Goal: Task Accomplishment & Management: Manage account settings

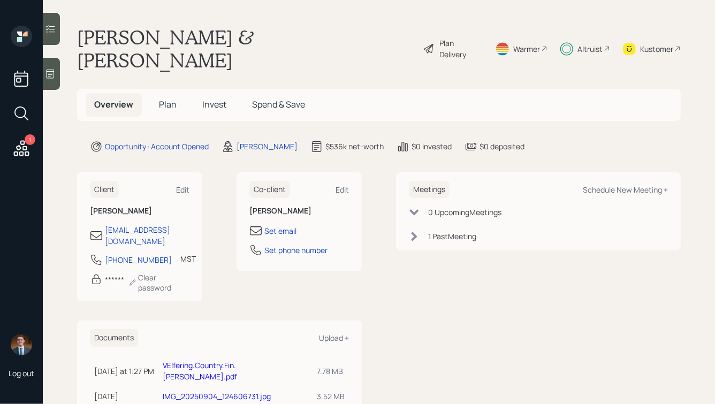
drag, startPoint x: 78, startPoint y: 34, endPoint x: 429, endPoint y: 300, distance: 440.1
click at [429, 300] on main "[PERSON_NAME] & [PERSON_NAME] Plan Delivery Warmer Altruist Kustomer Overview P…" at bounding box center [379, 202] width 672 height 404
click at [429, 300] on div "Meetings Schedule New Meeting + 0 Upcoming Meeting s 1 Past Meeting" at bounding box center [538, 293] width 285 height 242
drag, startPoint x: 361, startPoint y: 43, endPoint x: 167, endPoint y: 9, distance: 196.8
click at [167, 9] on main "[PERSON_NAME] & [PERSON_NAME] Plan Delivery Warmer Altruist Kustomer Overview P…" at bounding box center [379, 202] width 672 height 404
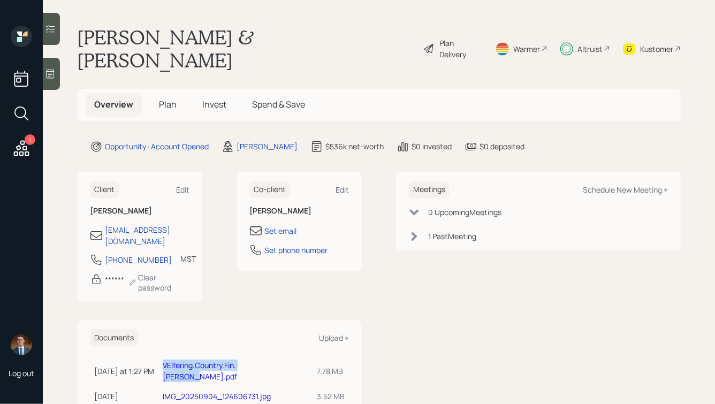
click at [216, 37] on h1 "[PERSON_NAME] & [PERSON_NAME]" at bounding box center [245, 49] width 337 height 46
drag, startPoint x: 80, startPoint y: 36, endPoint x: 451, endPoint y: 237, distance: 422.1
click at [451, 237] on main "[PERSON_NAME] & [PERSON_NAME] Plan Delivery Warmer Altruist Kustomer Overview P…" at bounding box center [379, 202] width 672 height 404
click at [451, 237] on div "Meetings Schedule New Meeting + 0 Upcoming Meeting s 1 Past Meeting" at bounding box center [538, 293] width 285 height 242
drag, startPoint x: 560, startPoint y: 240, endPoint x: 329, endPoint y: -16, distance: 344.5
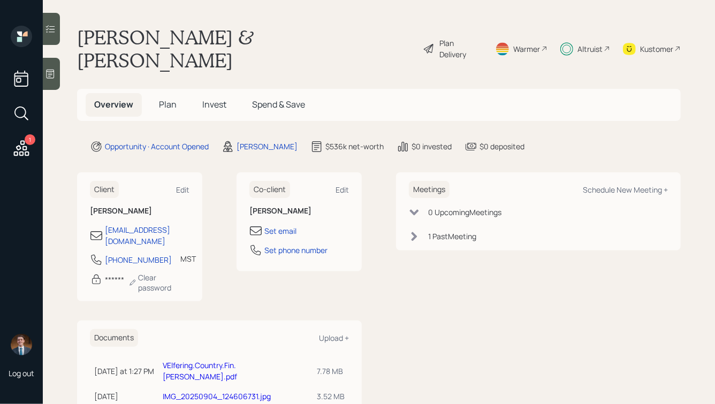
click at [329, 0] on html "1 Log out [PERSON_NAME] & [PERSON_NAME] Plan Delivery Warmer Altruist Kustomer …" at bounding box center [357, 202] width 715 height 404
click at [323, 40] on h1 "[PERSON_NAME] & [PERSON_NAME]" at bounding box center [245, 49] width 337 height 46
click at [200, 93] on h5 "Invest" at bounding box center [214, 104] width 41 height 23
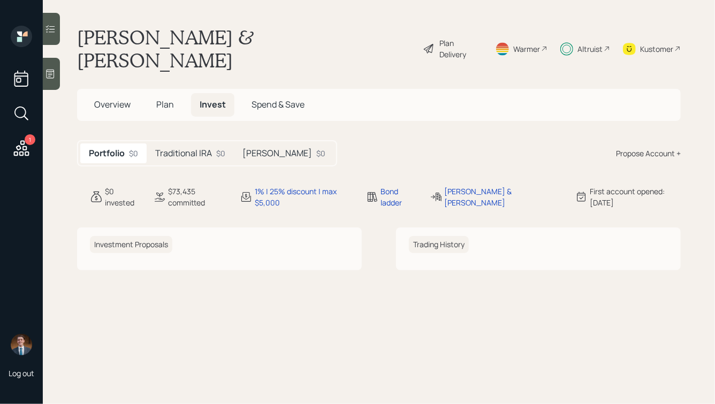
click at [252, 148] on h5 "[PERSON_NAME]" at bounding box center [277, 153] width 70 height 10
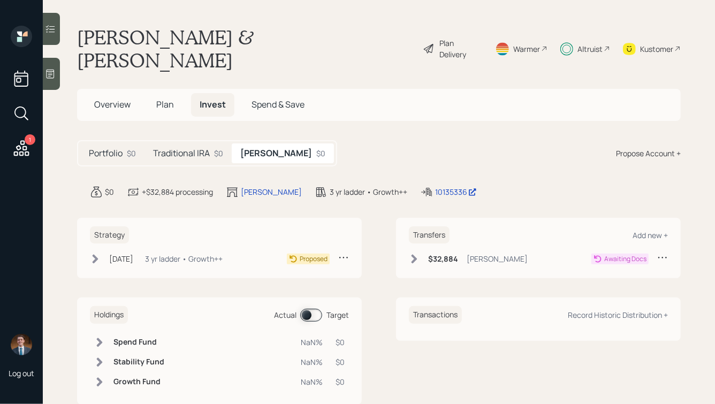
click at [191, 148] on h5 "Traditional IRA" at bounding box center [181, 153] width 57 height 10
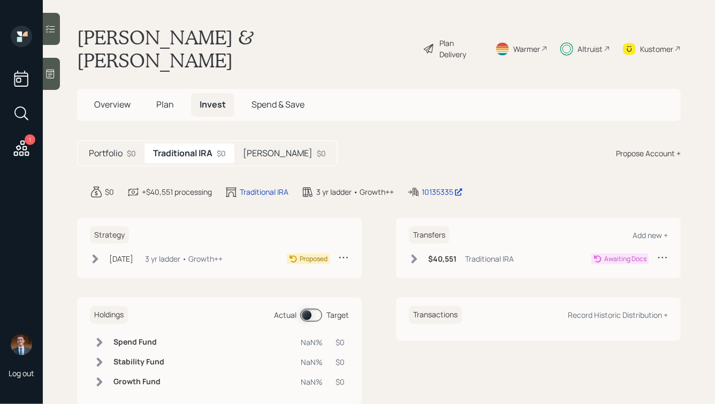
click at [317, 148] on div "$0" at bounding box center [321, 153] width 9 height 11
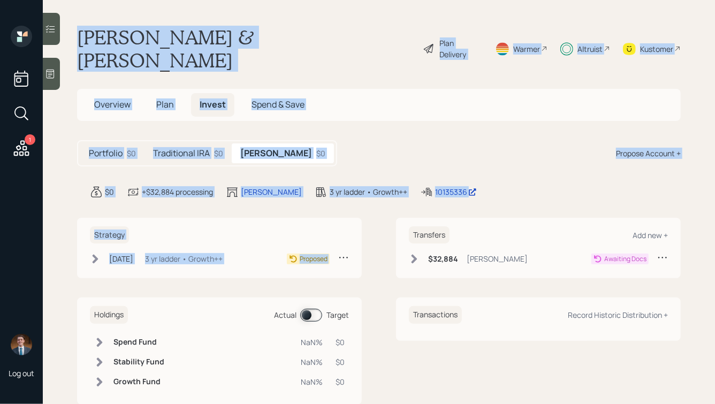
drag, startPoint x: 522, startPoint y: 181, endPoint x: 259, endPoint y: 22, distance: 307.6
click at [259, 22] on main "[PERSON_NAME] & [PERSON_NAME] Plan Delivery Warmer Altruist Kustomer Overview P…" at bounding box center [379, 202] width 672 height 404
click at [258, 21] on main "[PERSON_NAME] & [PERSON_NAME] Plan Delivery Warmer Altruist Kustomer Overview P…" at bounding box center [379, 202] width 672 height 404
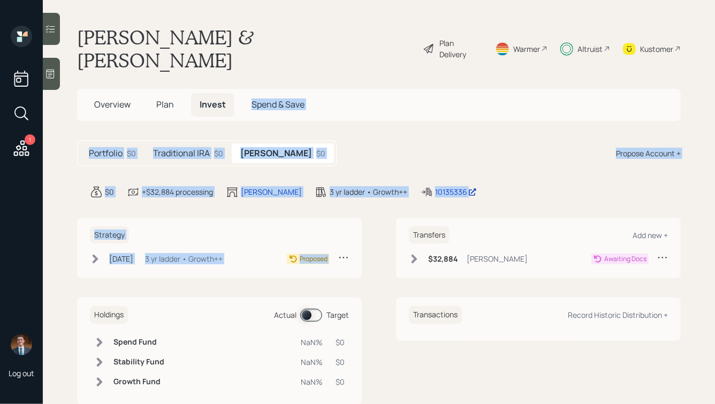
drag, startPoint x: 528, startPoint y: 180, endPoint x: 267, endPoint y: 54, distance: 290.7
click at [267, 54] on main "[PERSON_NAME] & [PERSON_NAME] Plan Delivery Warmer Altruist Kustomer Overview P…" at bounding box center [379, 202] width 672 height 404
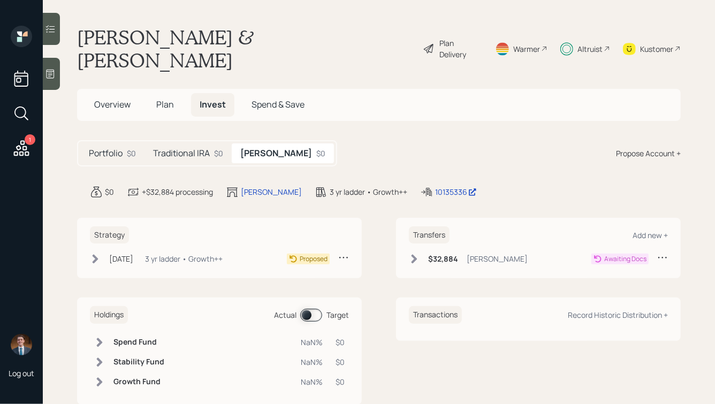
drag, startPoint x: 289, startPoint y: 35, endPoint x: 352, endPoint y: 44, distance: 63.8
click at [352, 44] on h1 "[PERSON_NAME] & [PERSON_NAME]" at bounding box center [245, 49] width 337 height 46
drag, startPoint x: 357, startPoint y: 41, endPoint x: 87, endPoint y: 34, distance: 269.3
click at [89, 34] on div "[PERSON_NAME] & [PERSON_NAME] Plan Delivery Warmer Altruist Kustomer" at bounding box center [379, 49] width 604 height 46
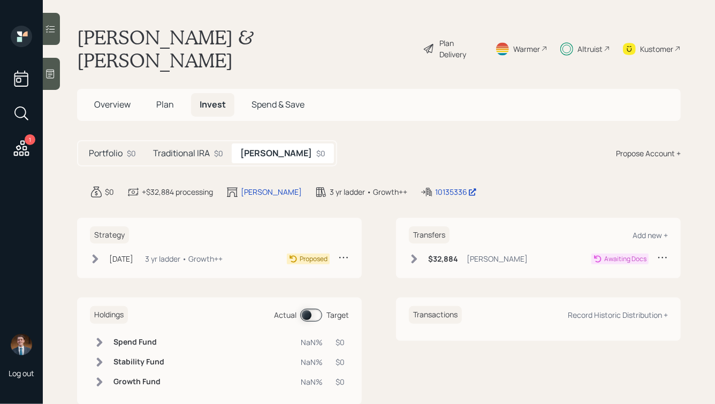
click at [87, 34] on h1 "[PERSON_NAME] & [PERSON_NAME]" at bounding box center [245, 49] width 337 height 46
click at [124, 98] on span "Overview" at bounding box center [112, 104] width 36 height 12
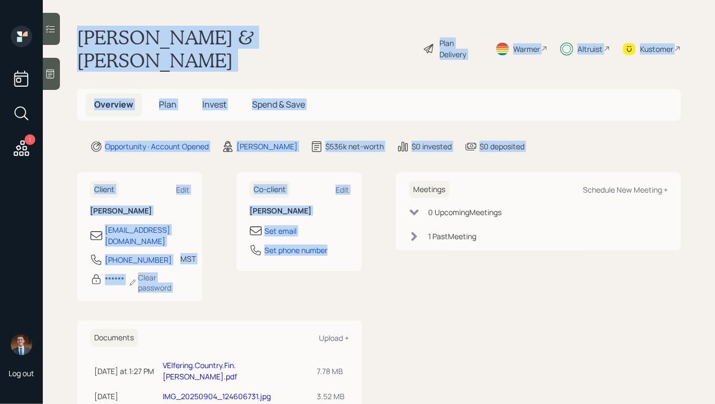
drag, startPoint x: 367, startPoint y: 254, endPoint x: 123, endPoint y: 0, distance: 352.1
click at [123, 0] on main "[PERSON_NAME] & [PERSON_NAME] Plan Delivery Warmer Altruist Kustomer Overview P…" at bounding box center [379, 202] width 672 height 404
click at [119, 30] on h1 "[PERSON_NAME] & [PERSON_NAME]" at bounding box center [245, 49] width 337 height 46
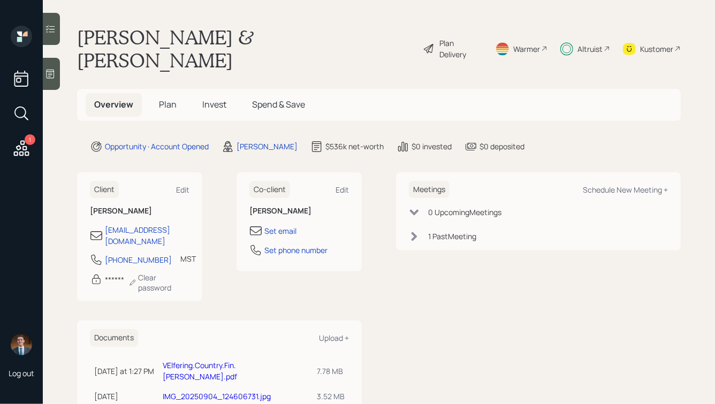
drag, startPoint x: 82, startPoint y: 32, endPoint x: 458, endPoint y: 287, distance: 454.6
click at [458, 287] on main "[PERSON_NAME] & [PERSON_NAME] Plan Delivery Warmer Altruist Kustomer Overview P…" at bounding box center [379, 202] width 672 height 404
click at [458, 288] on div "Meetings Schedule New Meeting + 0 Upcoming Meeting s 1 Past Meeting" at bounding box center [538, 293] width 285 height 242
click at [609, 185] on div "Schedule New Meeting +" at bounding box center [625, 190] width 85 height 10
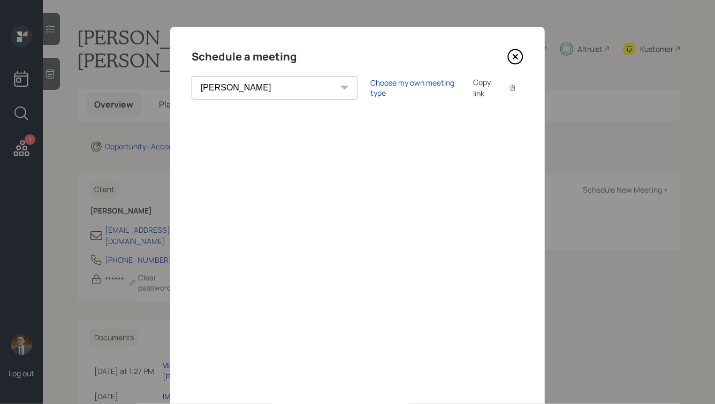
click at [255, 84] on select "[PERSON_NAME] [PERSON_NAME] [PERSON_NAME] [PERSON_NAME] [PERSON_NAME] [PERSON_N…" at bounding box center [275, 88] width 166 height 24
select select "ade3b313-576a-42c5-b346-1eb294908ae6"
click at [192, 76] on select "[PERSON_NAME] [PERSON_NAME] [PERSON_NAME] [PERSON_NAME] [PERSON_NAME] [PERSON_N…" at bounding box center [275, 88] width 166 height 24
click at [370, 88] on div "Choose my own meeting type" at bounding box center [415, 88] width 90 height 20
click at [512, 55] on icon at bounding box center [515, 57] width 16 height 16
